Goal: Task Accomplishment & Management: Use online tool/utility

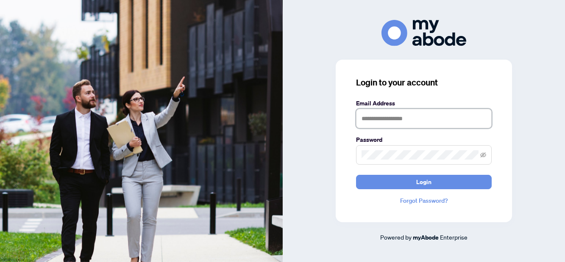
click at [386, 117] on input "text" at bounding box center [424, 118] width 136 height 19
type input "**********"
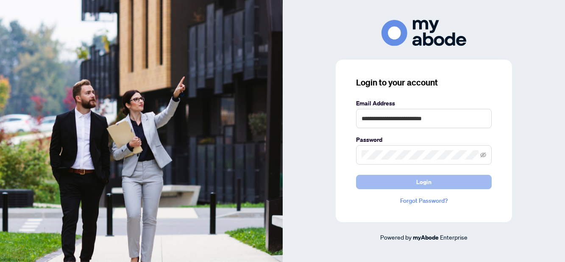
click at [419, 182] on span "Login" at bounding box center [423, 182] width 15 height 14
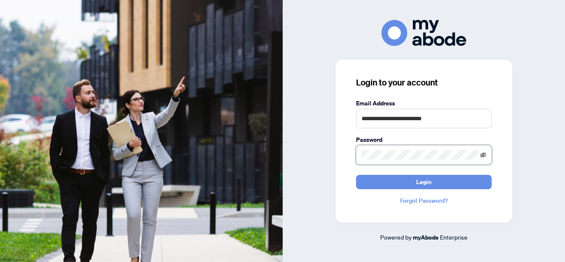
click at [485, 156] on icon "eye-invisible" at bounding box center [483, 155] width 6 height 6
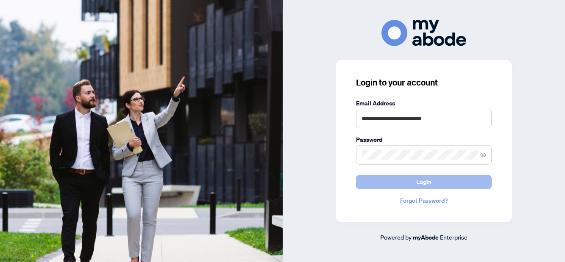
click at [444, 180] on button "Login" at bounding box center [424, 182] width 136 height 14
click at [421, 183] on span "Login" at bounding box center [423, 182] width 15 height 14
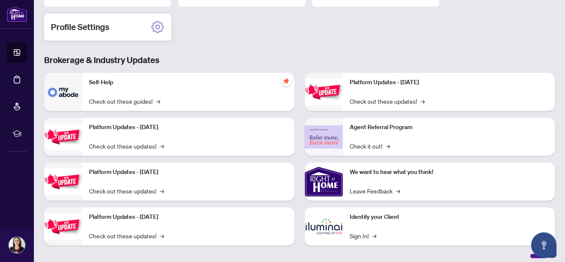
scroll to position [129, 0]
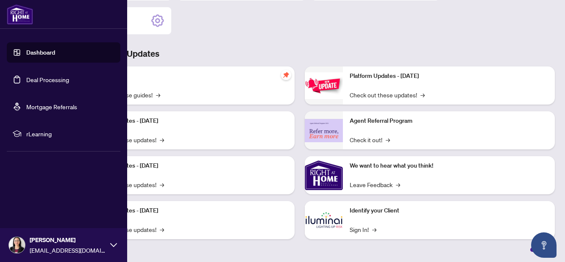
click at [40, 78] on link "Deal Processing" at bounding box center [47, 80] width 43 height 8
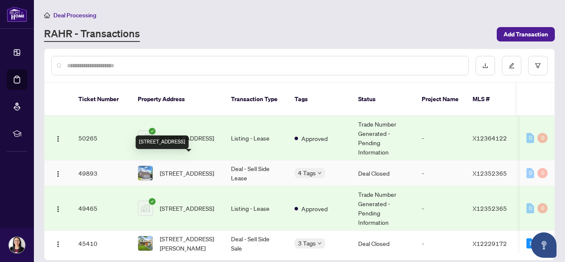
click at [179, 169] on span "33 NORWICH Way, Ottawa, Ontario K2G 5R3, Canada" at bounding box center [187, 173] width 54 height 9
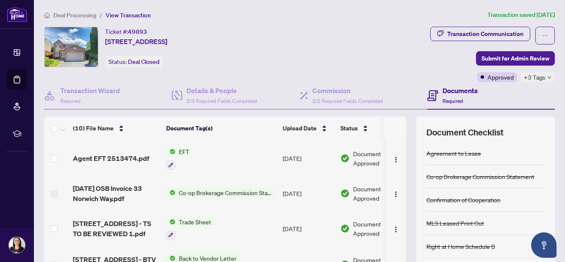
click at [188, 151] on span "EFT" at bounding box center [183, 151] width 17 height 9
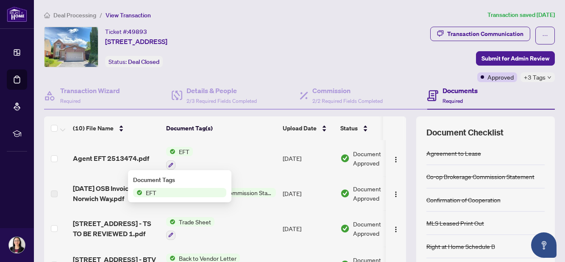
click at [166, 191] on span "EFT" at bounding box center [179, 192] width 93 height 9
